Goal: Use online tool/utility: Utilize a website feature to perform a specific function

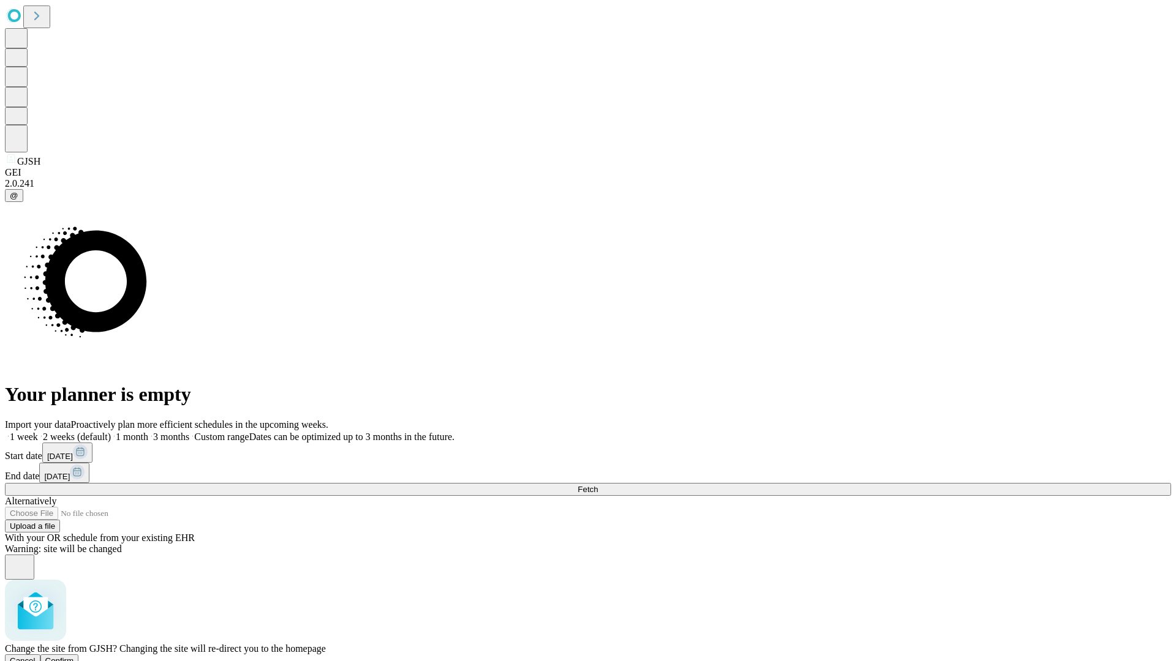
click at [74, 656] on span "Confirm" at bounding box center [59, 660] width 29 height 9
click at [148, 432] on label "1 month" at bounding box center [129, 437] width 37 height 10
click at [598, 485] on span "Fetch" at bounding box center [587, 489] width 20 height 9
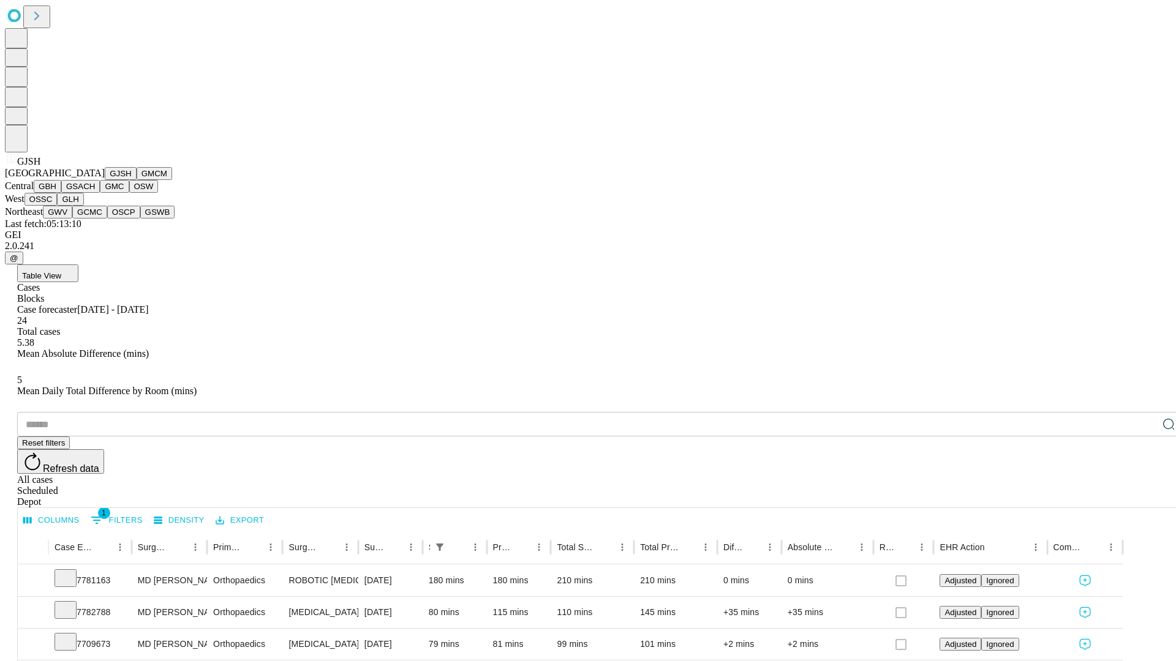
click at [137, 180] on button "GMCM" at bounding box center [155, 173] width 36 height 13
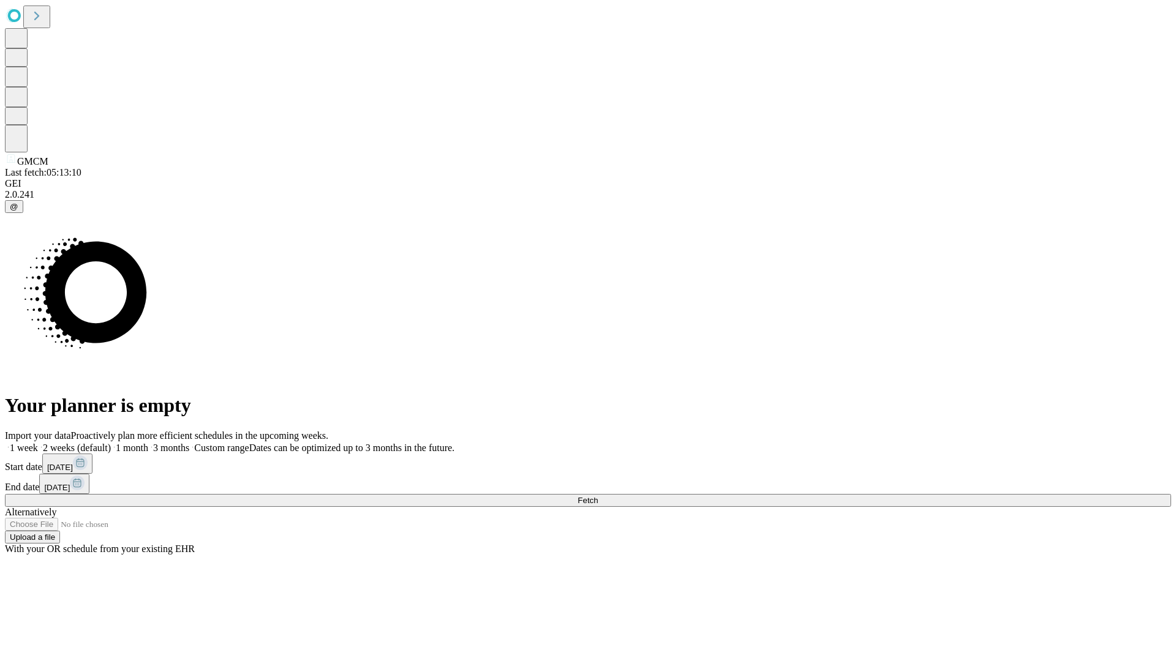
click at [148, 443] on label "1 month" at bounding box center [129, 448] width 37 height 10
click at [598, 496] on span "Fetch" at bounding box center [587, 500] width 20 height 9
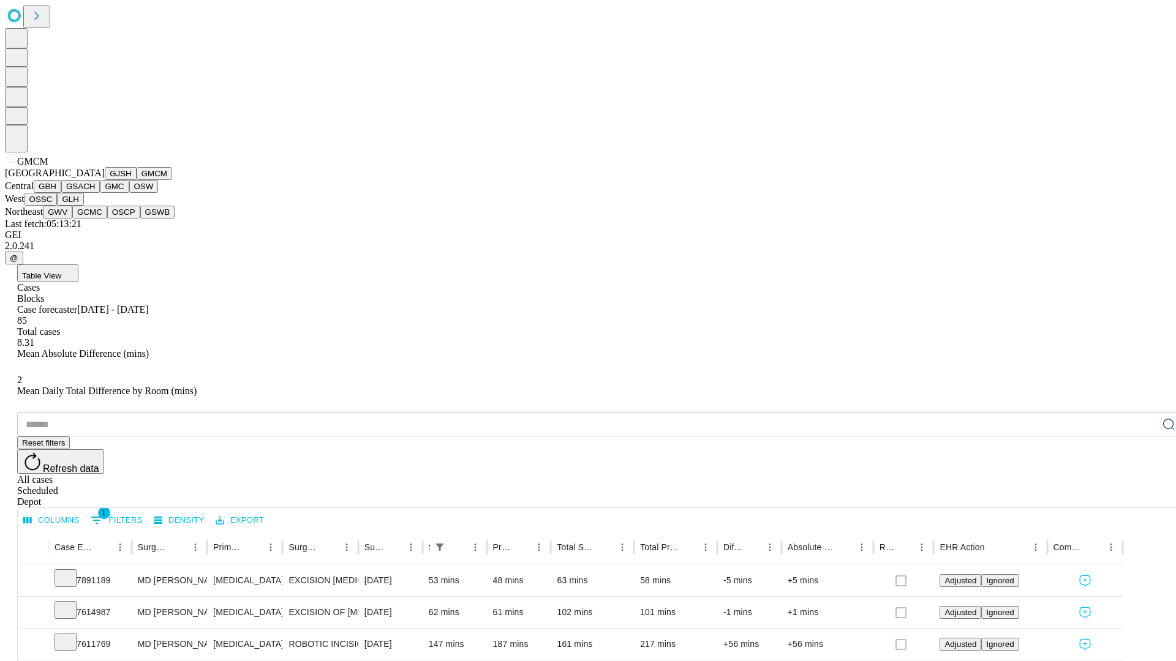
click at [61, 193] on button "GBH" at bounding box center [48, 186] width 28 height 13
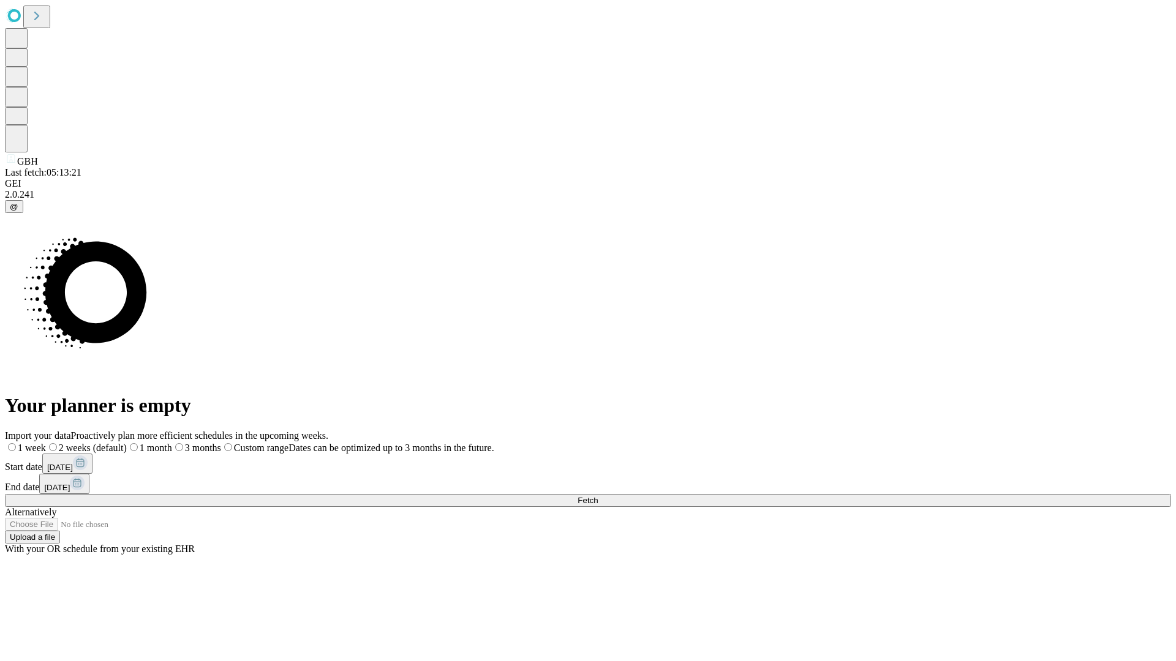
click at [172, 443] on label "1 month" at bounding box center [149, 448] width 45 height 10
click at [598, 496] on span "Fetch" at bounding box center [587, 500] width 20 height 9
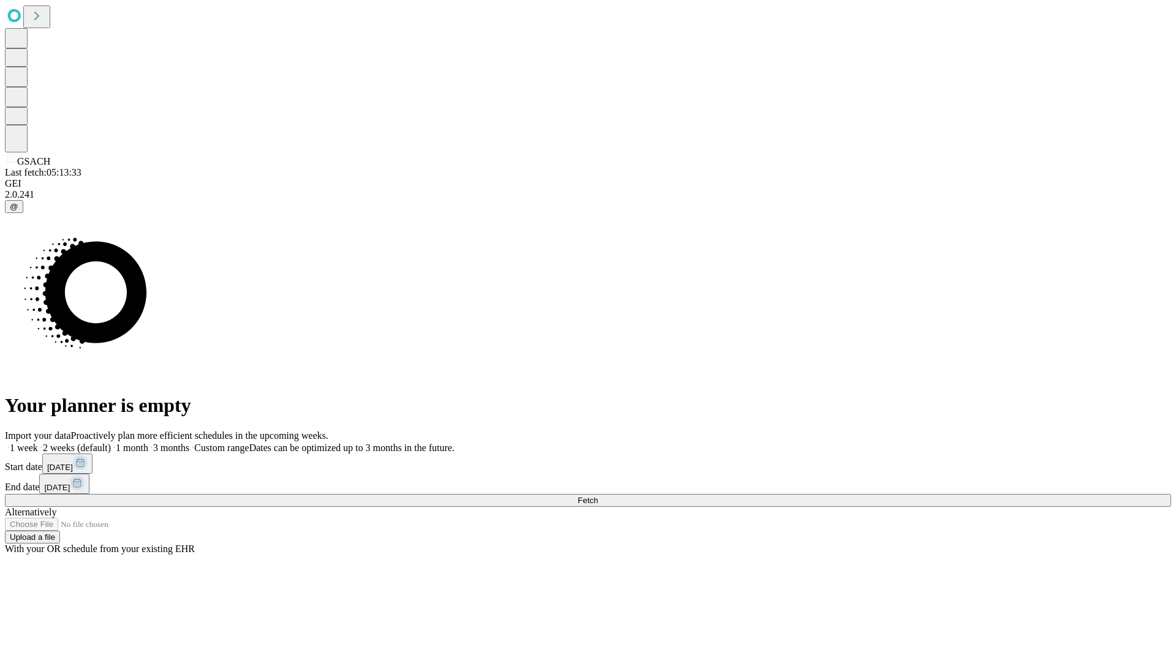
click at [148, 443] on label "1 month" at bounding box center [129, 448] width 37 height 10
click at [598, 496] on span "Fetch" at bounding box center [587, 500] width 20 height 9
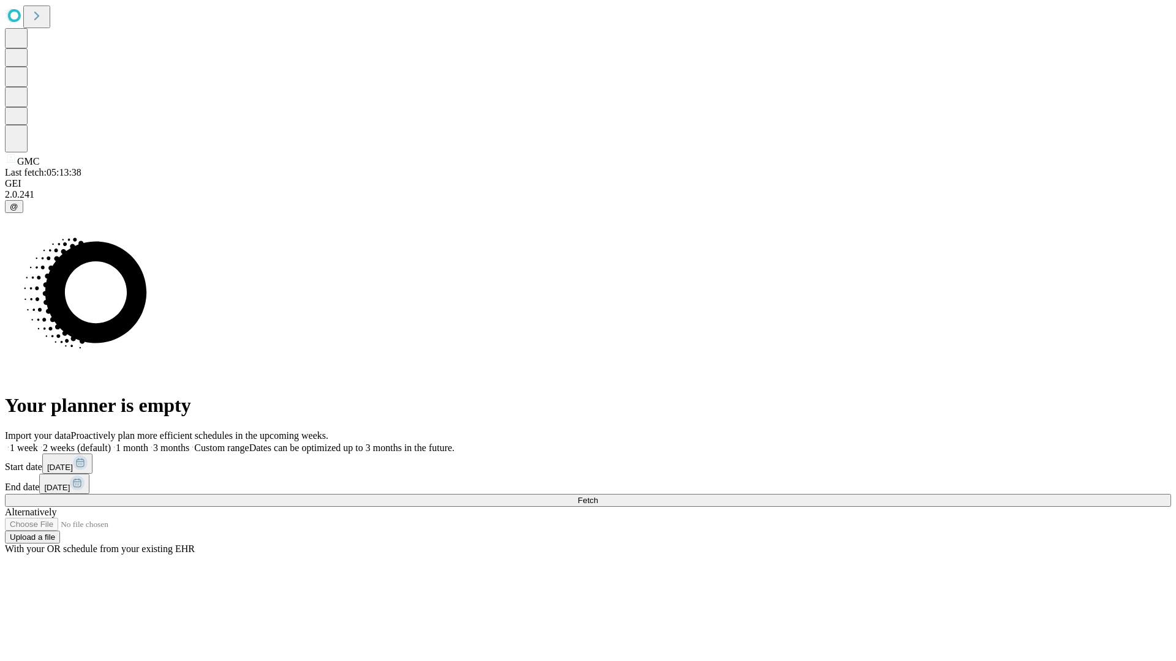
click at [148, 443] on label "1 month" at bounding box center [129, 448] width 37 height 10
click at [598, 496] on span "Fetch" at bounding box center [587, 500] width 20 height 9
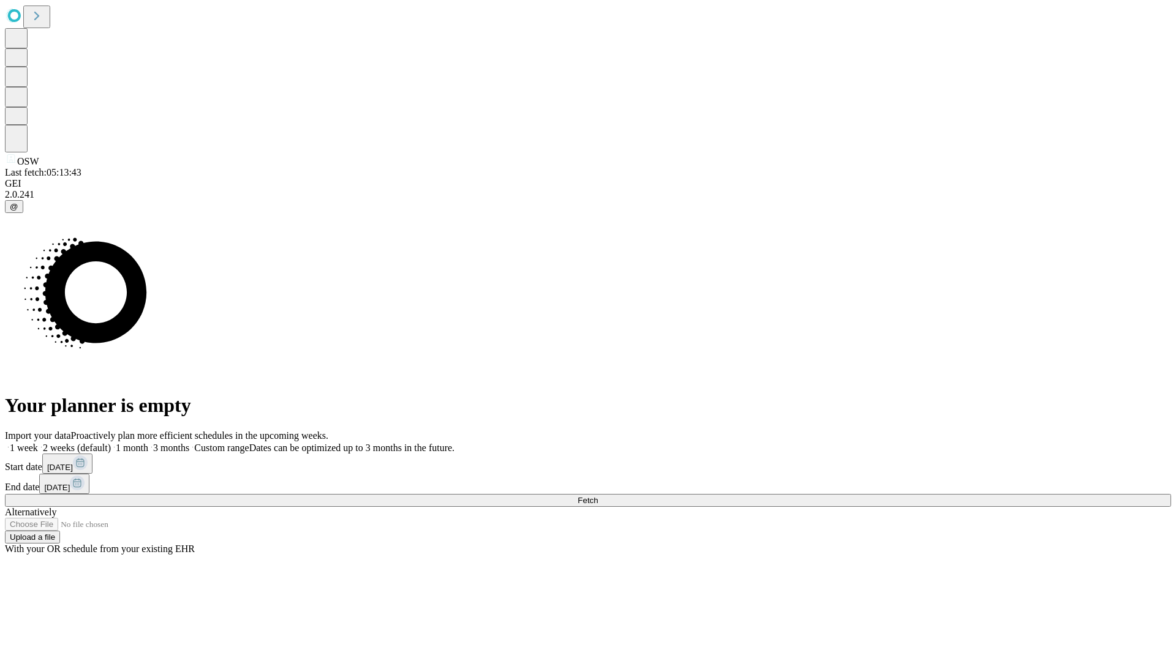
click at [148, 443] on label "1 month" at bounding box center [129, 448] width 37 height 10
click at [598, 496] on span "Fetch" at bounding box center [587, 500] width 20 height 9
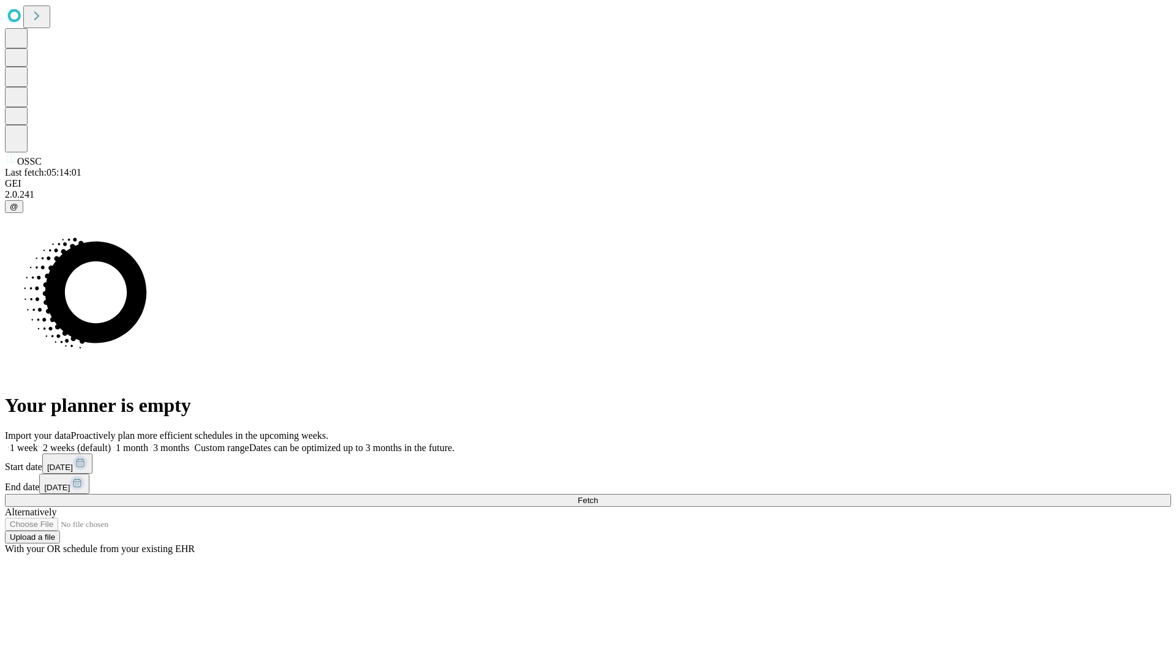
click at [148, 443] on label "1 month" at bounding box center [129, 448] width 37 height 10
click at [598, 496] on span "Fetch" at bounding box center [587, 500] width 20 height 9
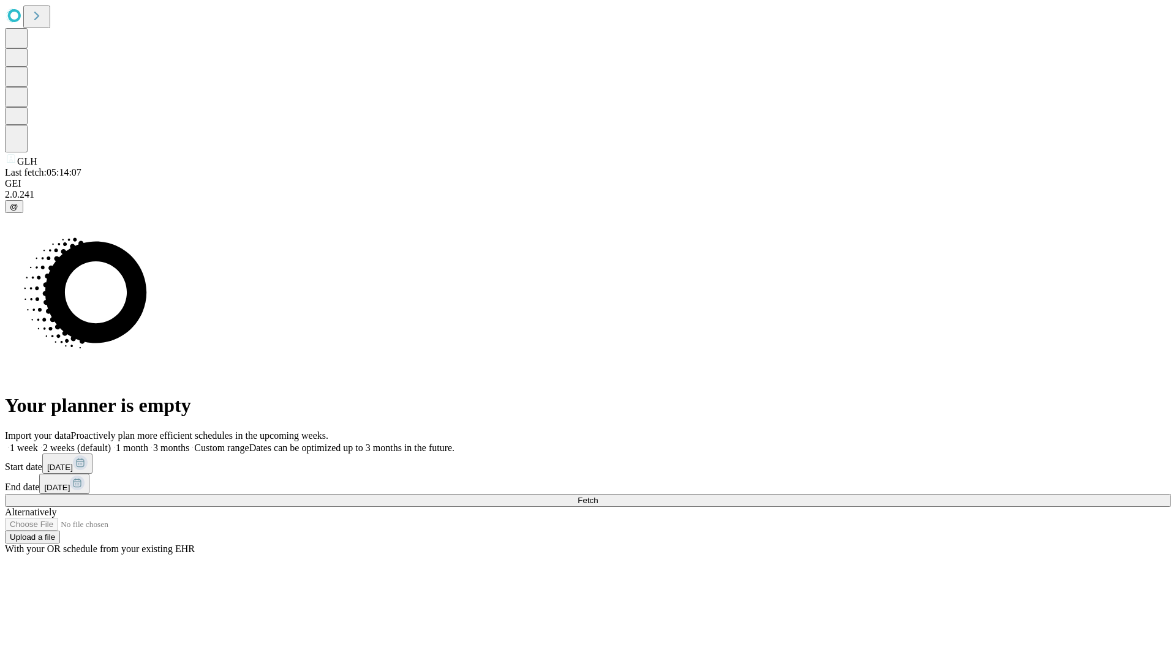
click at [148, 443] on label "1 month" at bounding box center [129, 448] width 37 height 10
click at [598, 496] on span "Fetch" at bounding box center [587, 500] width 20 height 9
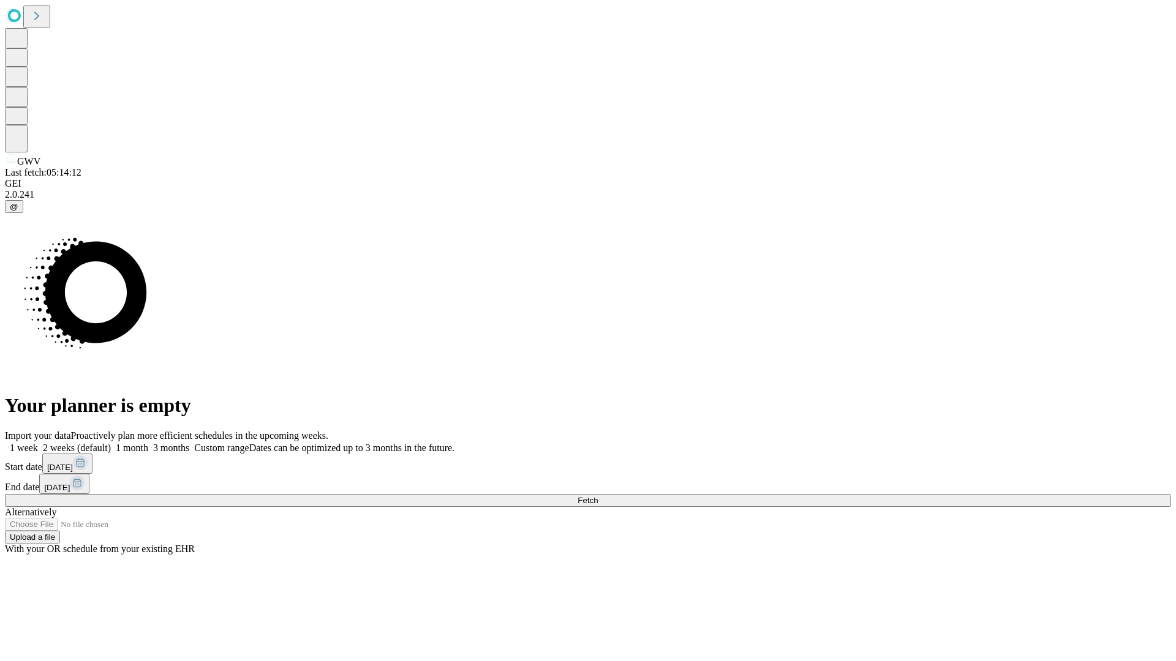
click at [148, 443] on label "1 month" at bounding box center [129, 448] width 37 height 10
click at [598, 496] on span "Fetch" at bounding box center [587, 500] width 20 height 9
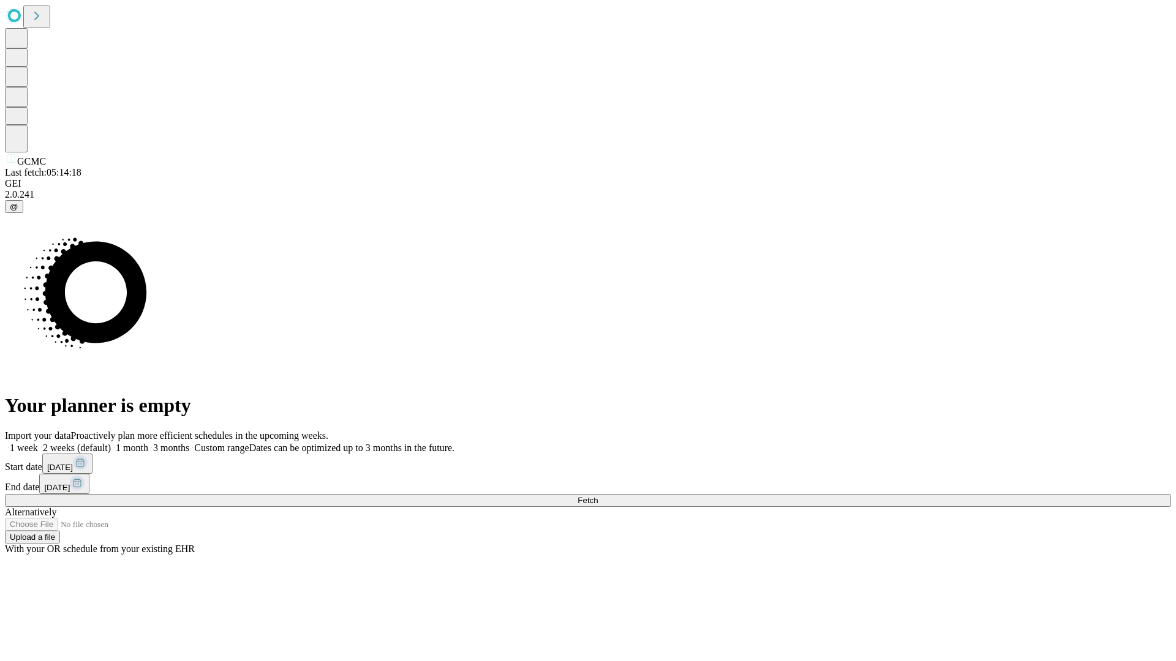
click at [148, 443] on label "1 month" at bounding box center [129, 448] width 37 height 10
click at [598, 496] on span "Fetch" at bounding box center [587, 500] width 20 height 9
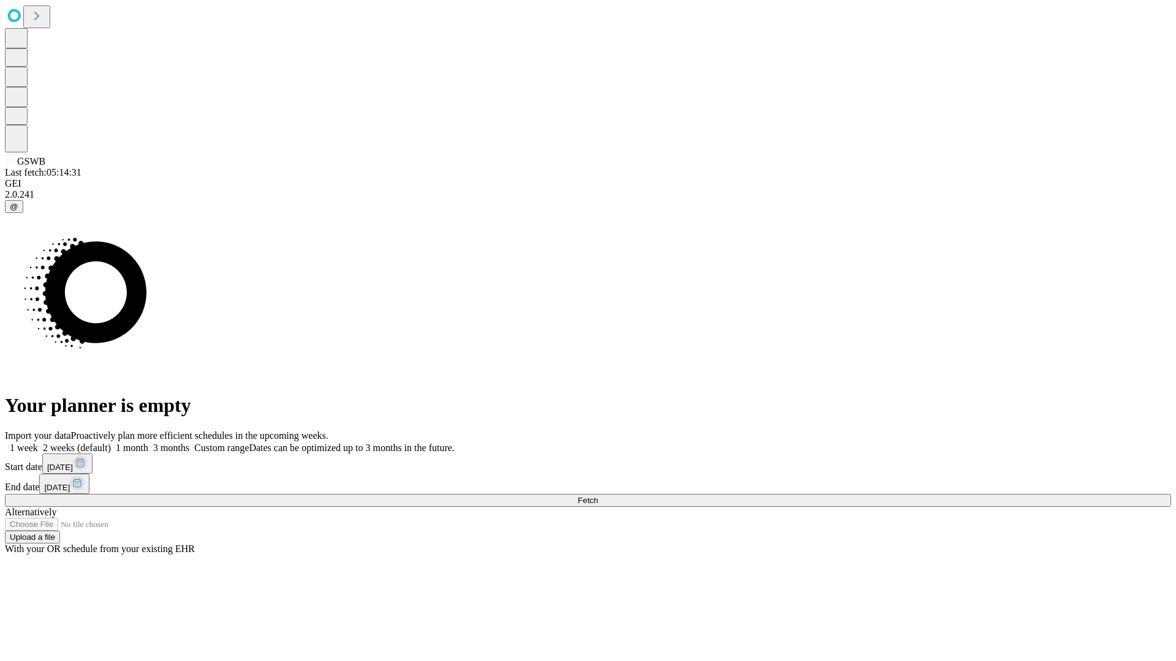
click at [148, 443] on label "1 month" at bounding box center [129, 448] width 37 height 10
click at [598, 496] on span "Fetch" at bounding box center [587, 500] width 20 height 9
